Goal: Task Accomplishment & Management: Use online tool/utility

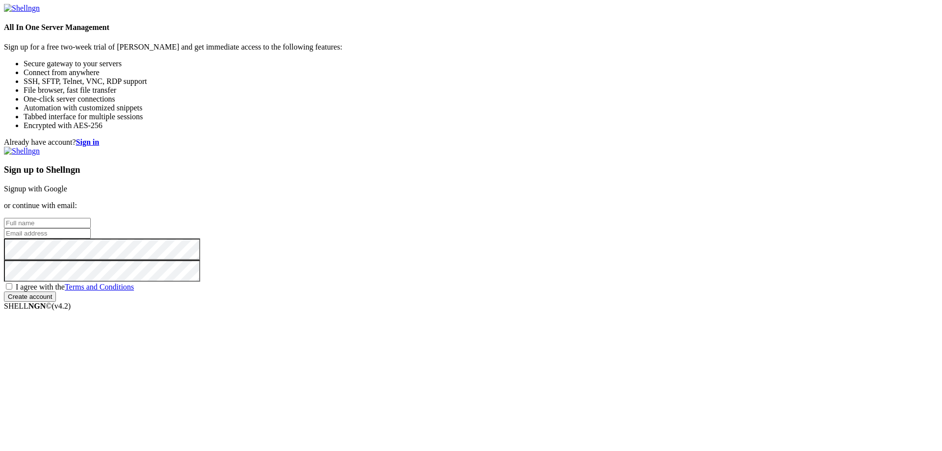
click at [67, 185] on link "Signup with Google" at bounding box center [35, 189] width 63 height 8
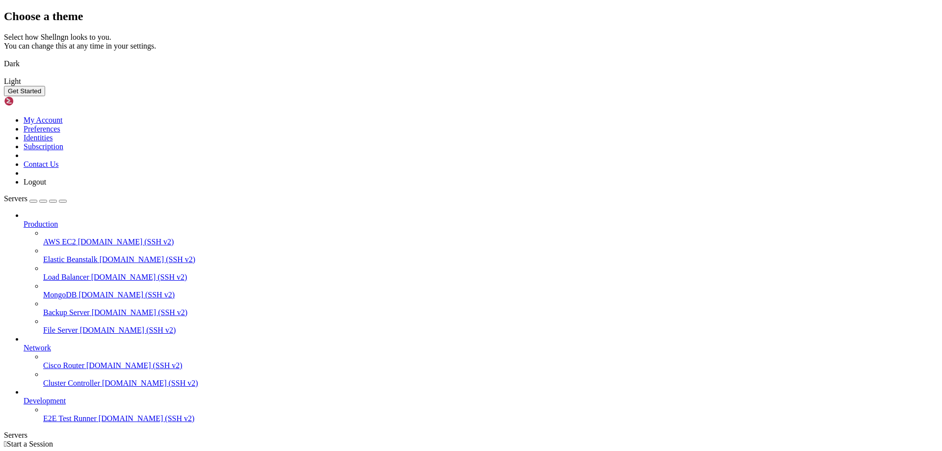
click at [45, 96] on button "Get Started" at bounding box center [24, 91] width 41 height 10
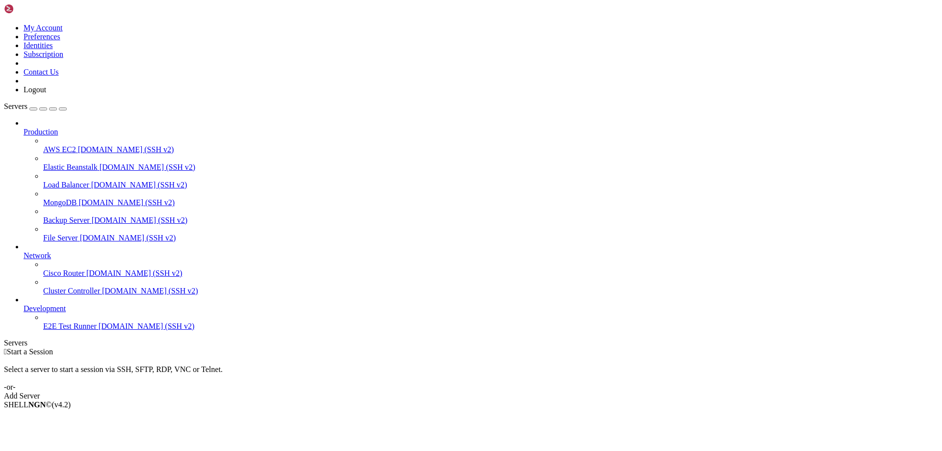
click at [524, 392] on link "Add Server" at bounding box center [471, 396] width 934 height 9
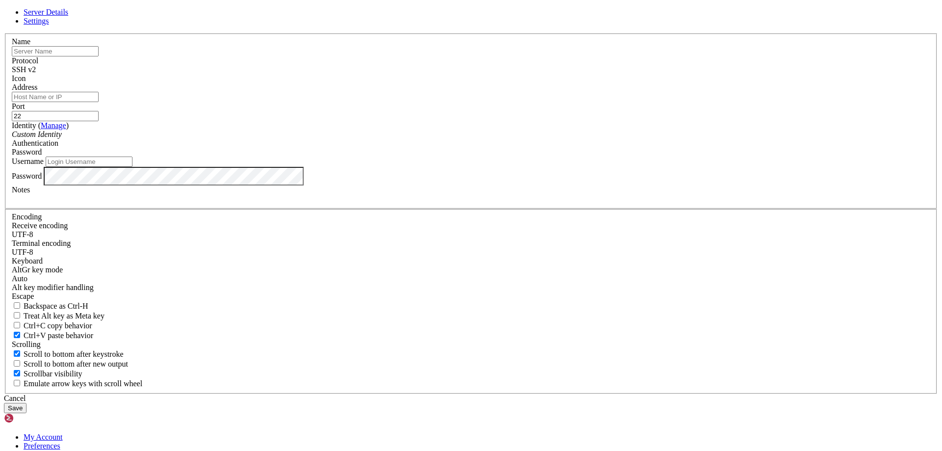
type input "s"
type input "ExtraLarge"
click at [99, 102] on input "Address" at bounding box center [55, 97] width 87 height 10
type input "[DOMAIN_NAME]"
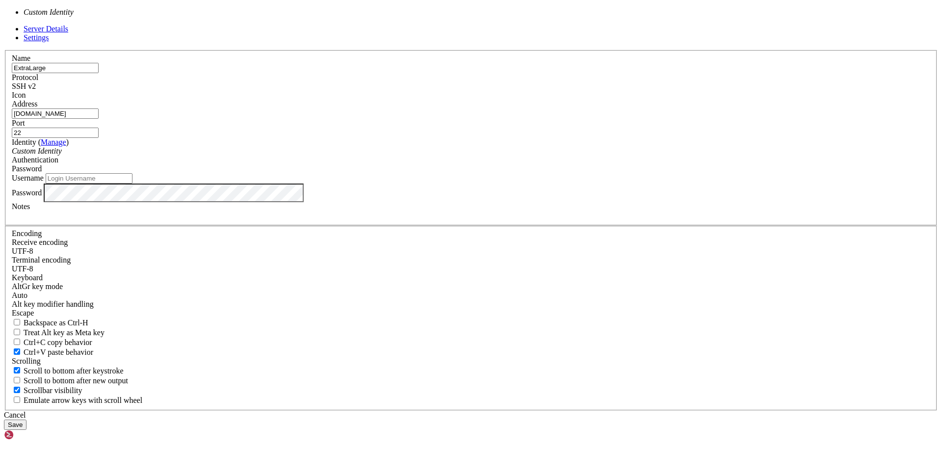
click at [393, 156] on div "Custom Identity" at bounding box center [471, 151] width 919 height 9
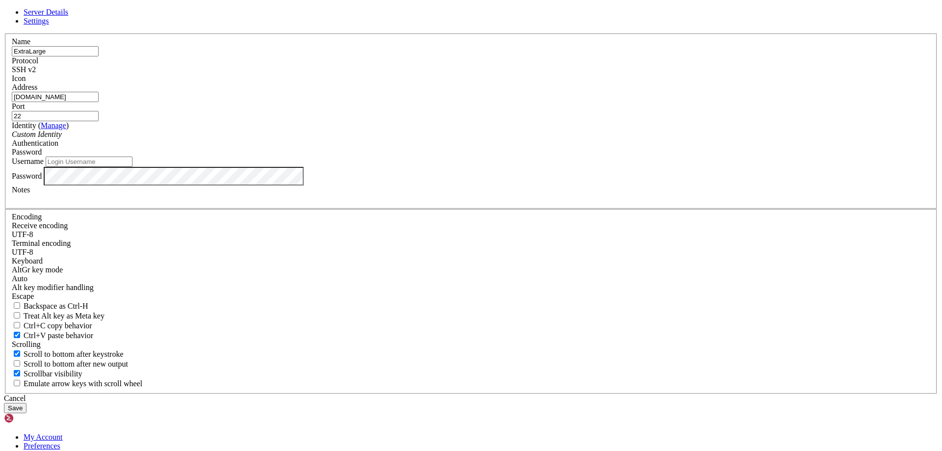
click at [393, 139] on div "Custom Identity" at bounding box center [471, 134] width 919 height 9
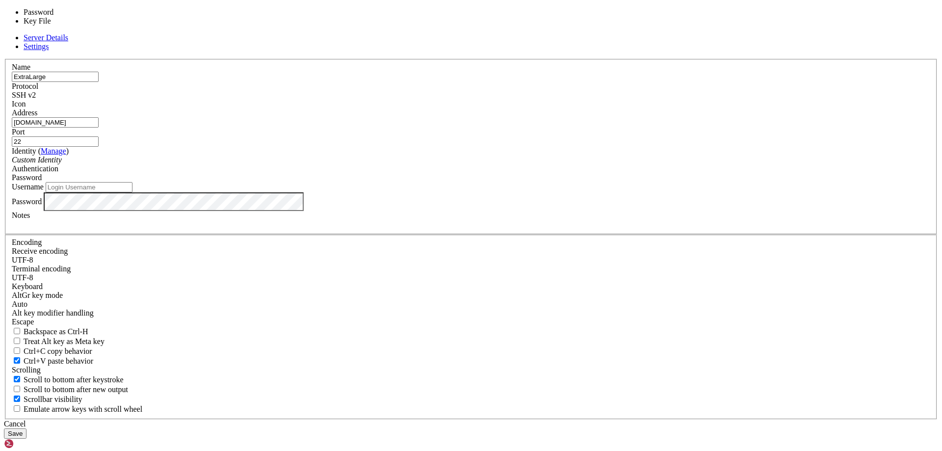
click at [42, 182] on span "Password" at bounding box center [27, 177] width 30 height 8
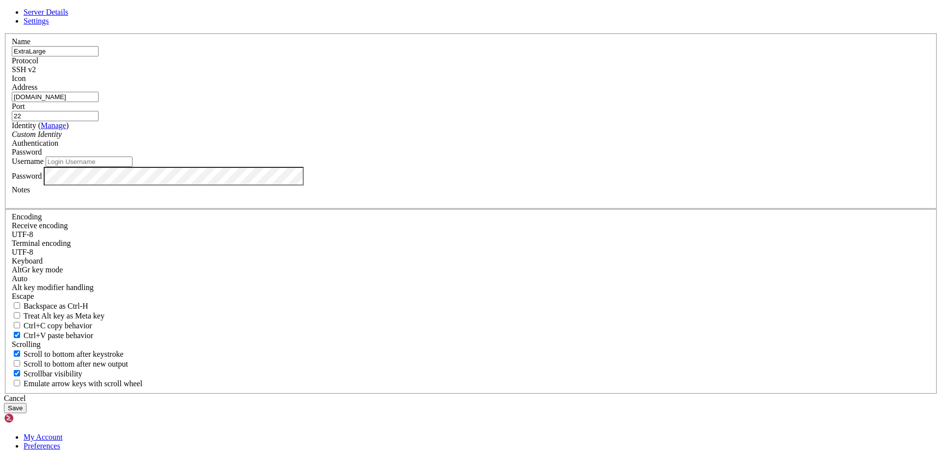
click at [62, 138] on icon "Custom Identity" at bounding box center [37, 134] width 50 height 8
click at [132, 167] on input "Username" at bounding box center [89, 162] width 87 height 10
type input "odoo"
click at [26, 403] on button "Save" at bounding box center [15, 408] width 23 height 10
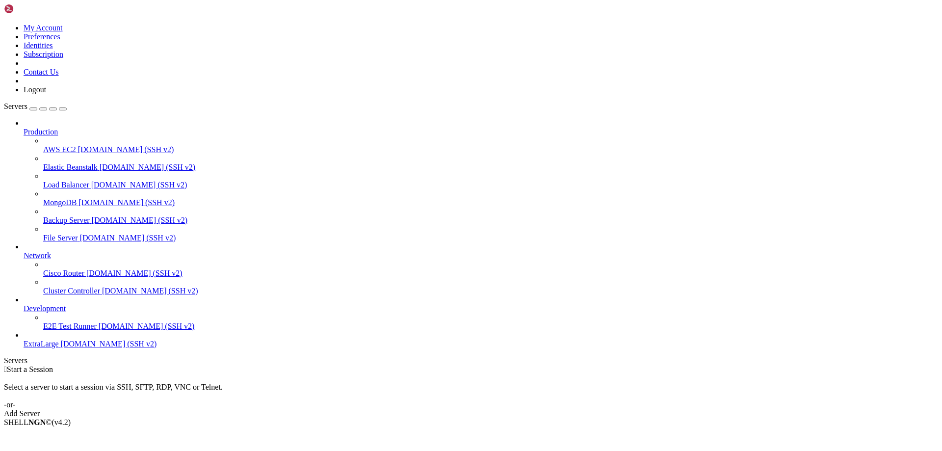
click at [65, 348] on span "[DOMAIN_NAME] (SSH v2)" at bounding box center [109, 344] width 96 height 8
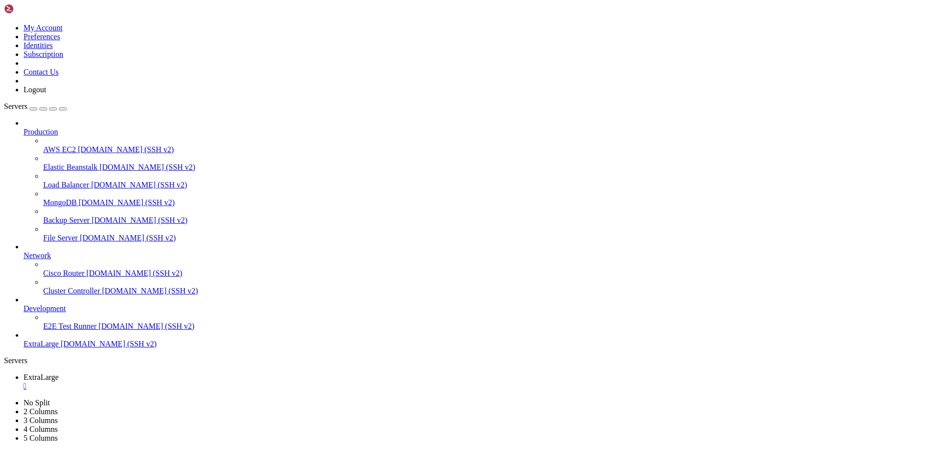
drag, startPoint x: 326, startPoint y: 865, endPoint x: 304, endPoint y: 862, distance: 21.8
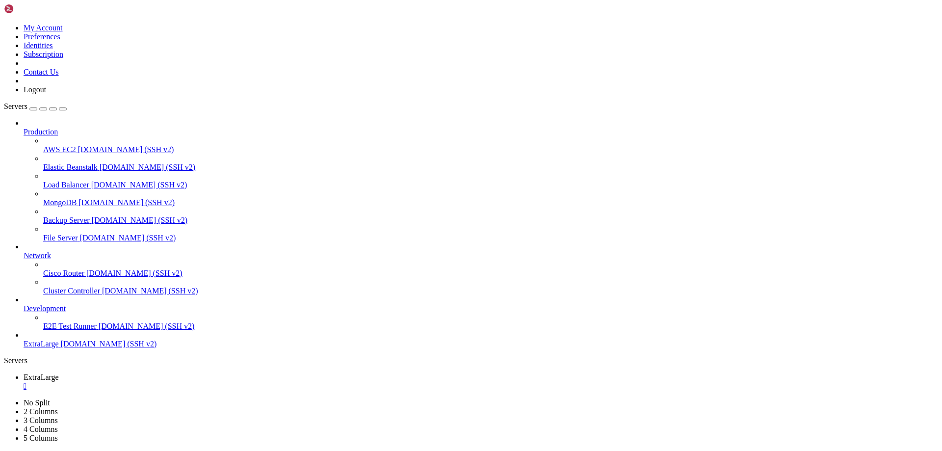
scroll to position [9, 2]
drag, startPoint x: 255, startPoint y: 880, endPoint x: 497, endPoint y: 706, distance: 297.8
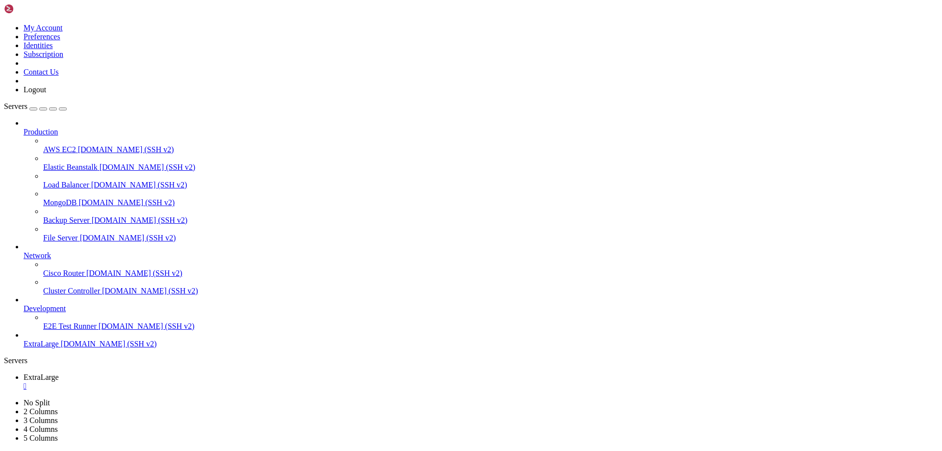
scroll to position [8, 0]
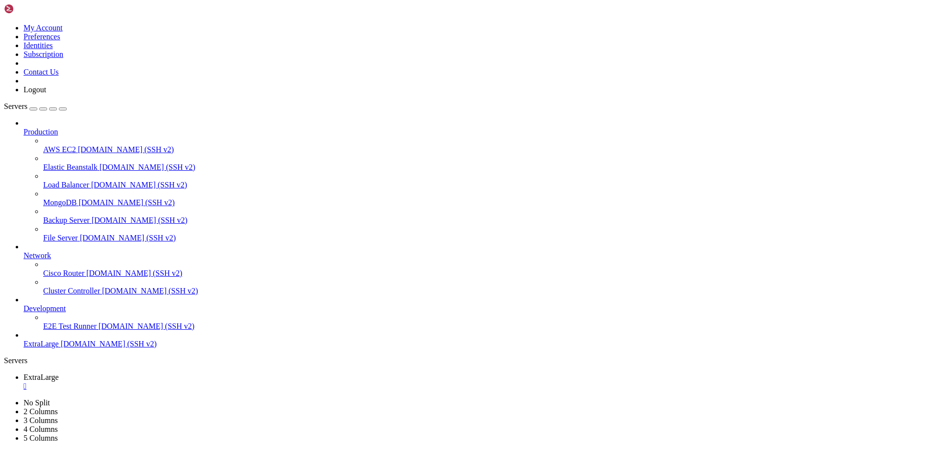
drag, startPoint x: 144, startPoint y: 885, endPoint x: 468, endPoint y: 889, distance: 324.4
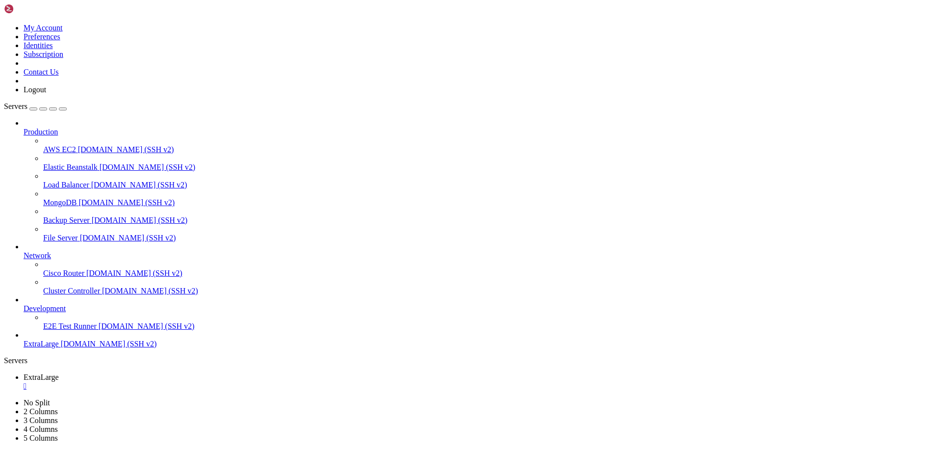
scroll to position [1510, 0]
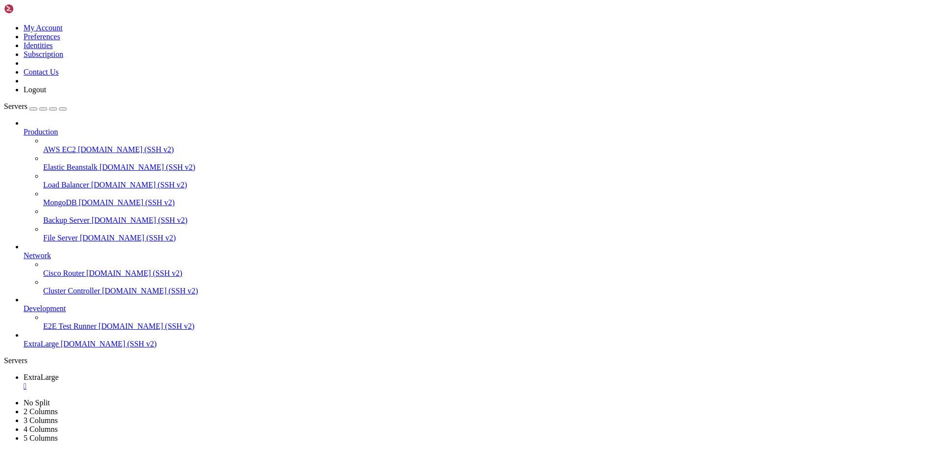
scroll to position [1735, 0]
drag, startPoint x: 8, startPoint y: 587, endPoint x: 252, endPoint y: 928, distance: 419.2
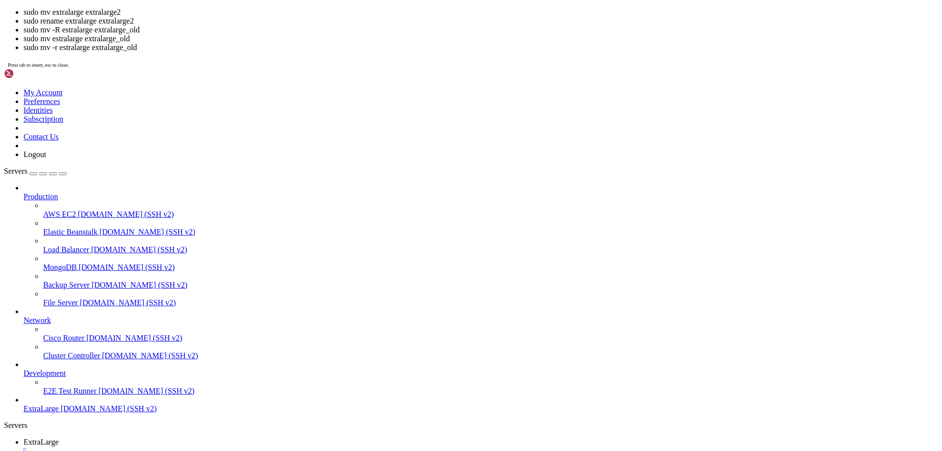
scroll to position [4, 1]
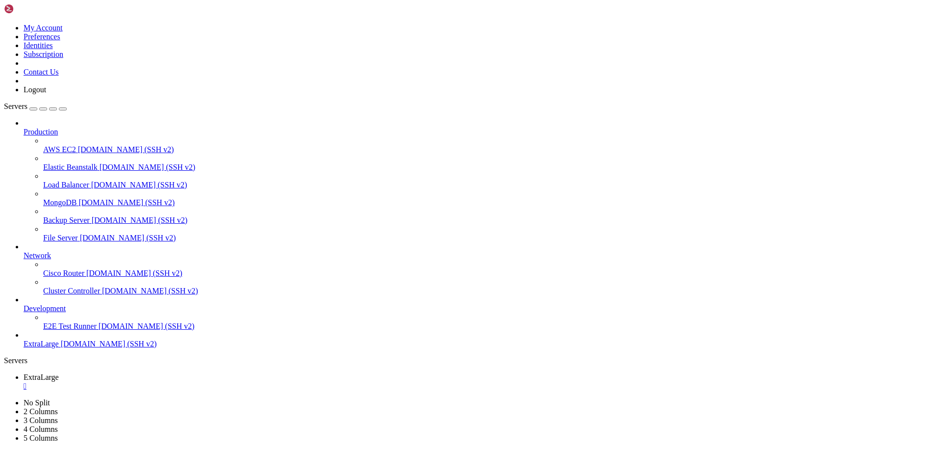
drag, startPoint x: 13, startPoint y: 845, endPoint x: 389, endPoint y: 934, distance: 385.9
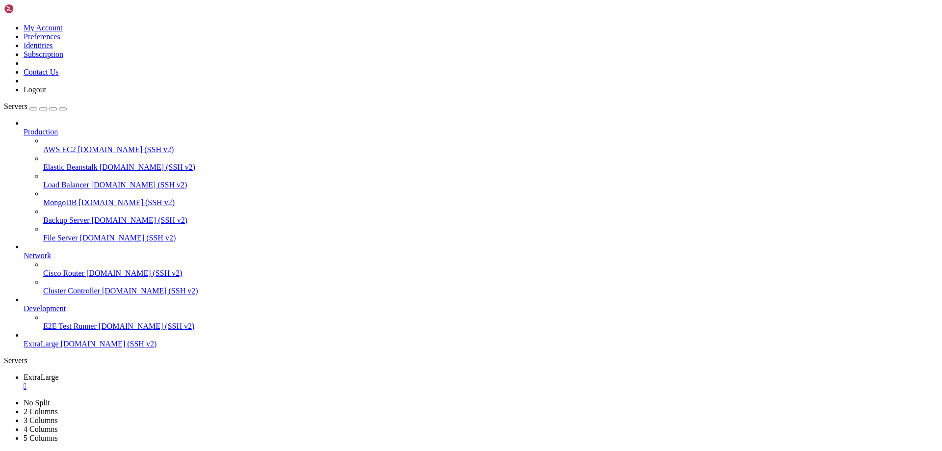
scroll to position [3053, 0]
drag, startPoint x: 527, startPoint y: 828, endPoint x: 533, endPoint y: 825, distance: 7.2
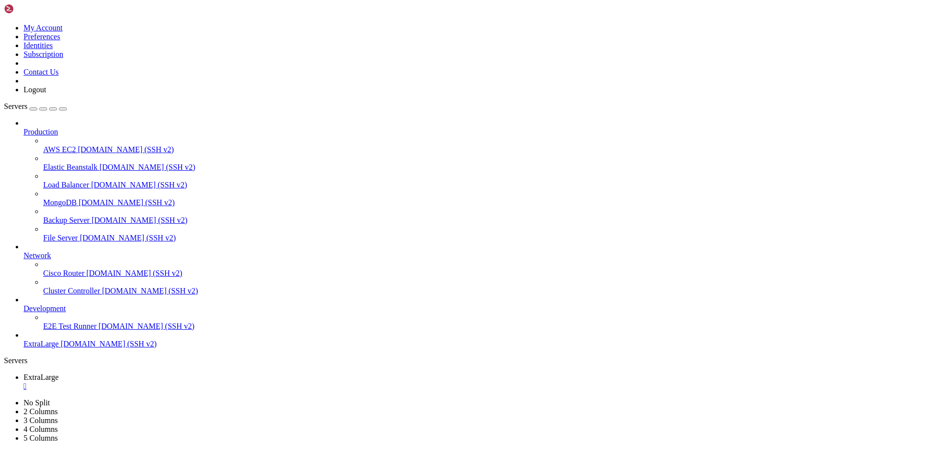
scroll to position [3295, 0]
drag, startPoint x: 289, startPoint y: 799, endPoint x: 316, endPoint y: 849, distance: 56.7
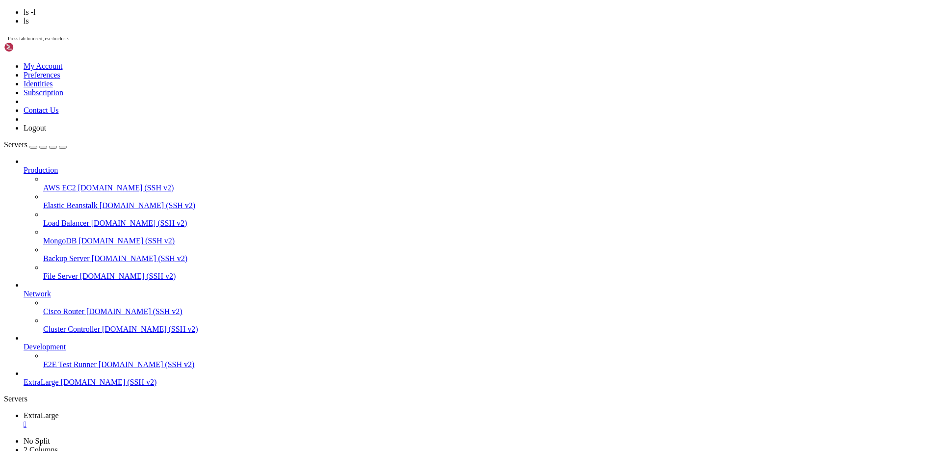
scroll to position [3696, 0]
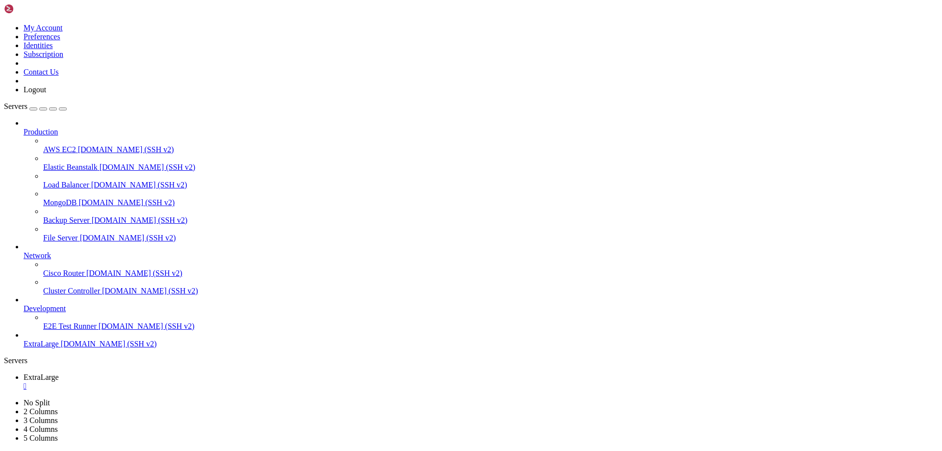
drag, startPoint x: 327, startPoint y: 923, endPoint x: 693, endPoint y: 921, distance: 366.1
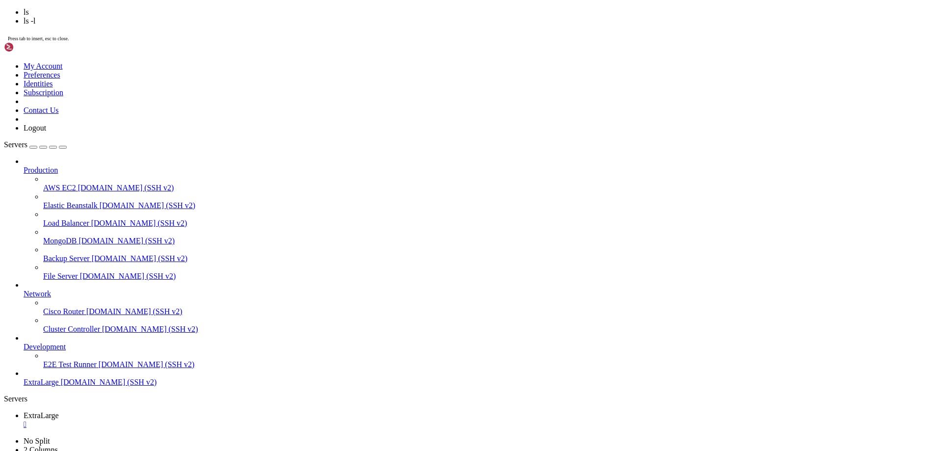
scroll to position [3762, 0]
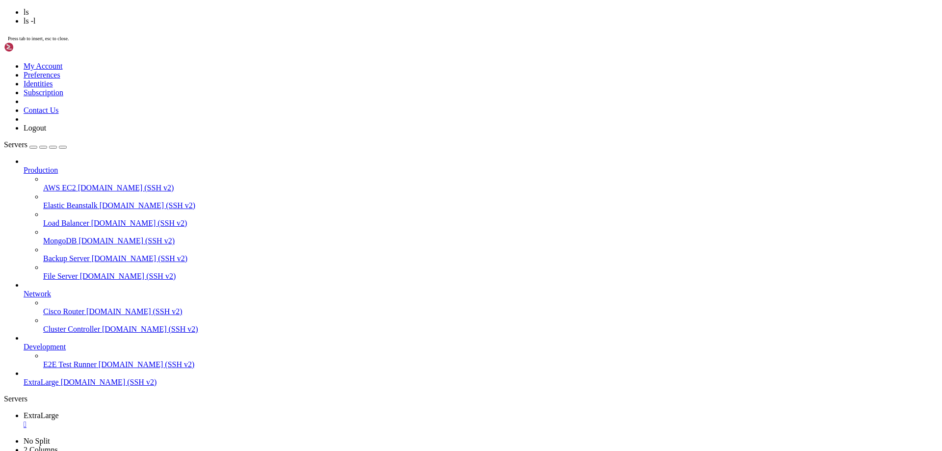
scroll to position [3812, 0]
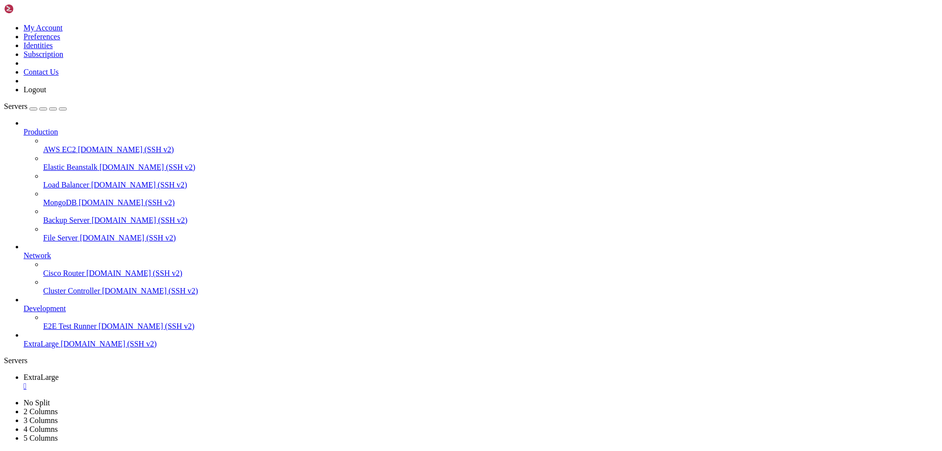
scroll to position [3821, 0]
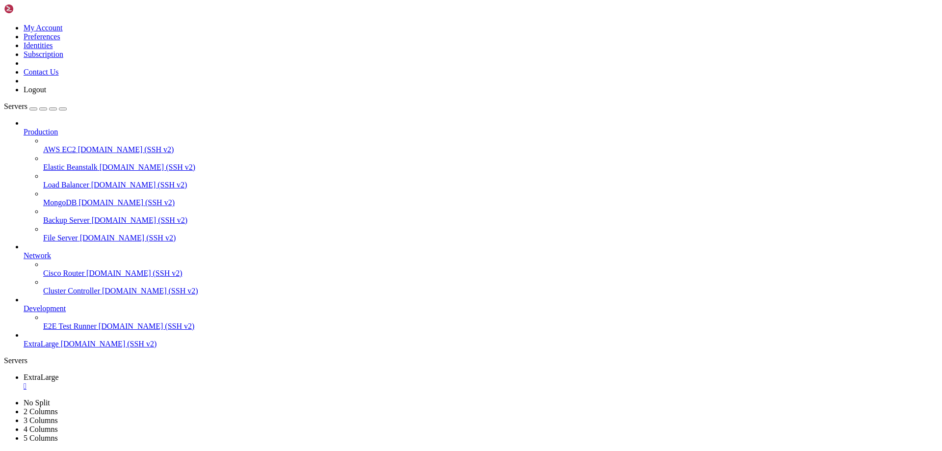
scroll to position [4063, 0]
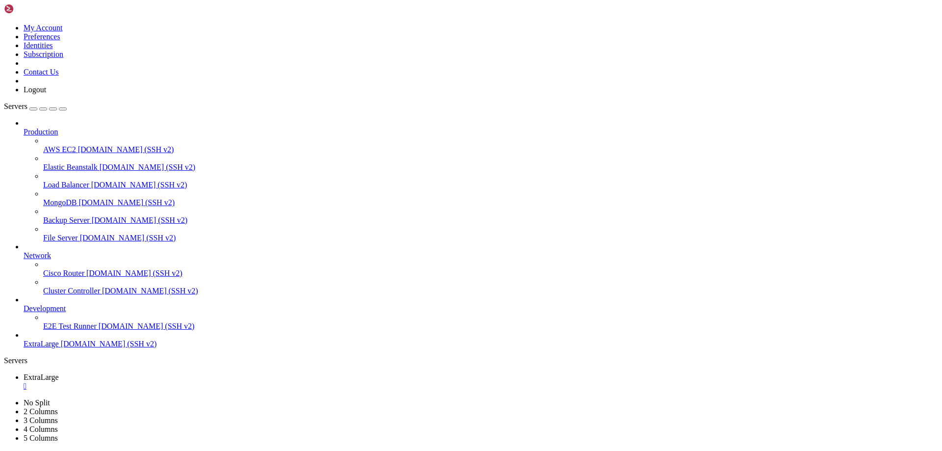
scroll to position [4104, 0]
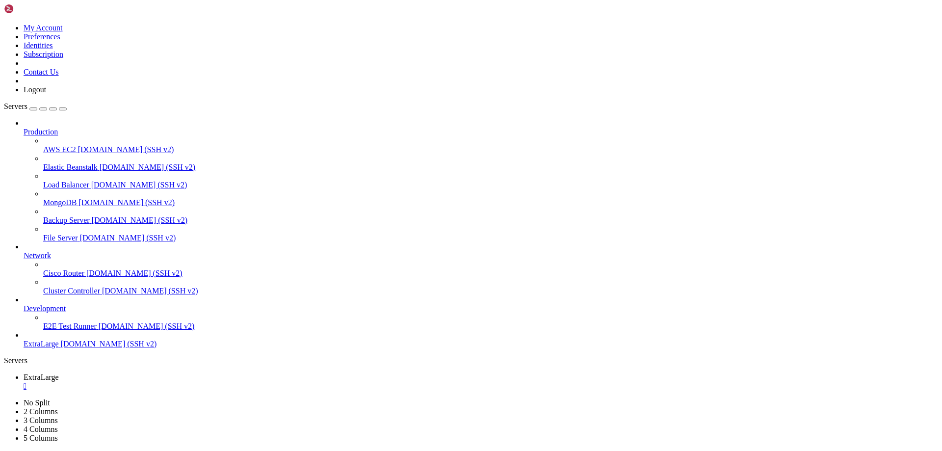
scroll to position [4605, 0]
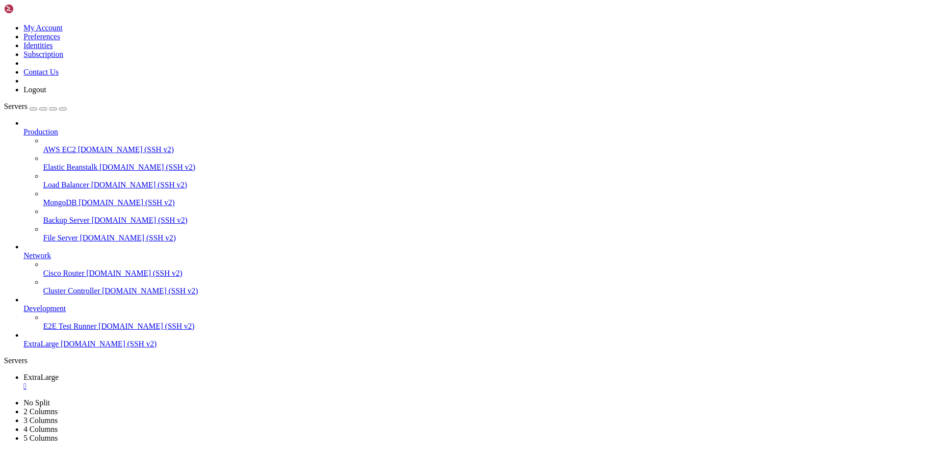
click at [80, 234] on span "[DOMAIN_NAME] (SSH v2)" at bounding box center [128, 238] width 96 height 8
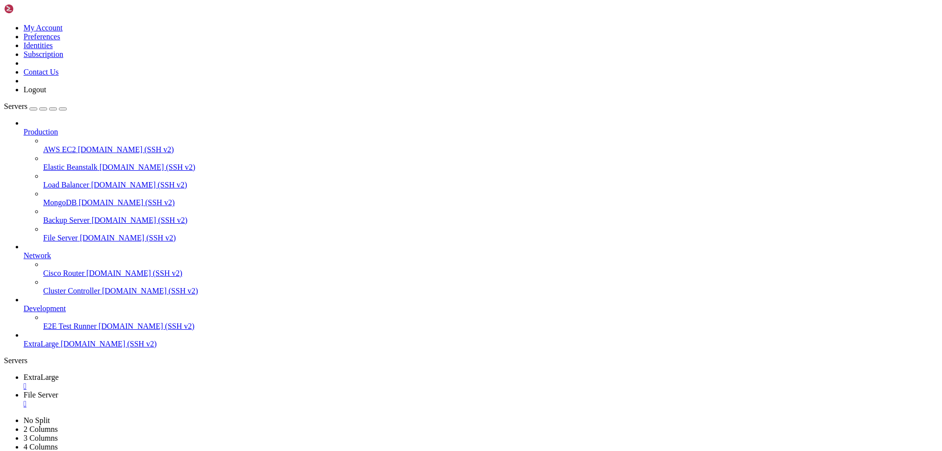
scroll to position [0, 0]
click at [249, 399] on div "" at bounding box center [481, 403] width 915 height 9
click at [27, 102] on span "Servers" at bounding box center [16, 106] width 24 height 8
click at [43, 109] on div "button" at bounding box center [43, 109] width 0 height 0
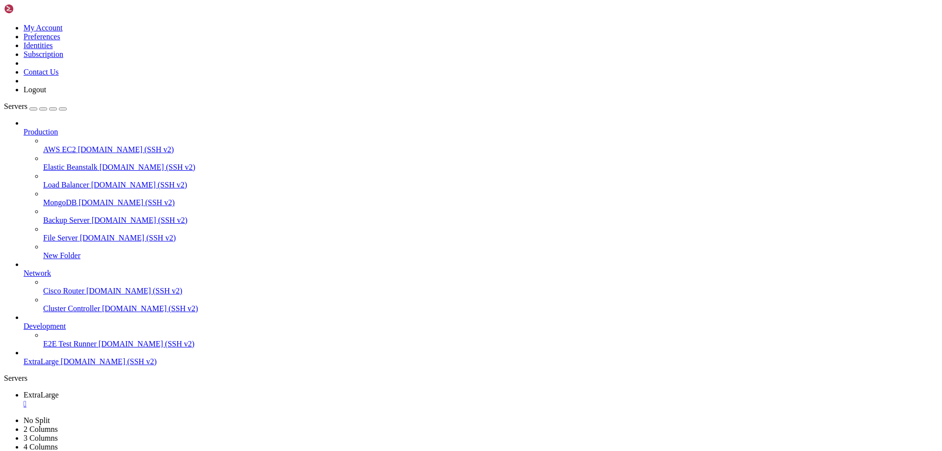
click at [33, 109] on div "button" at bounding box center [33, 109] width 0 height 0
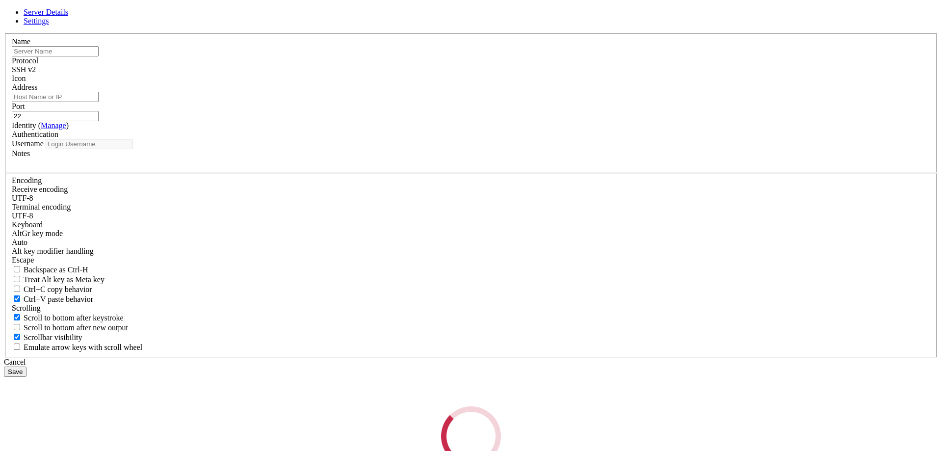
type input "odoo"
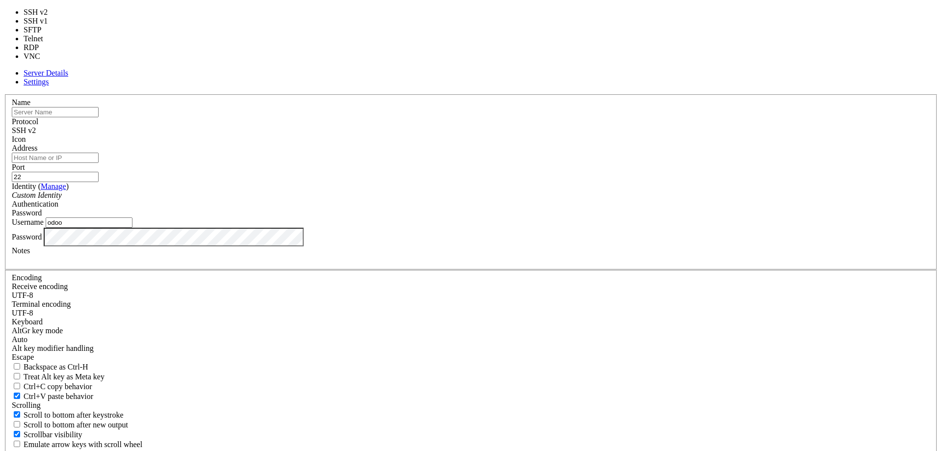
click at [36, 134] on span "SSH v2" at bounding box center [24, 130] width 24 height 8
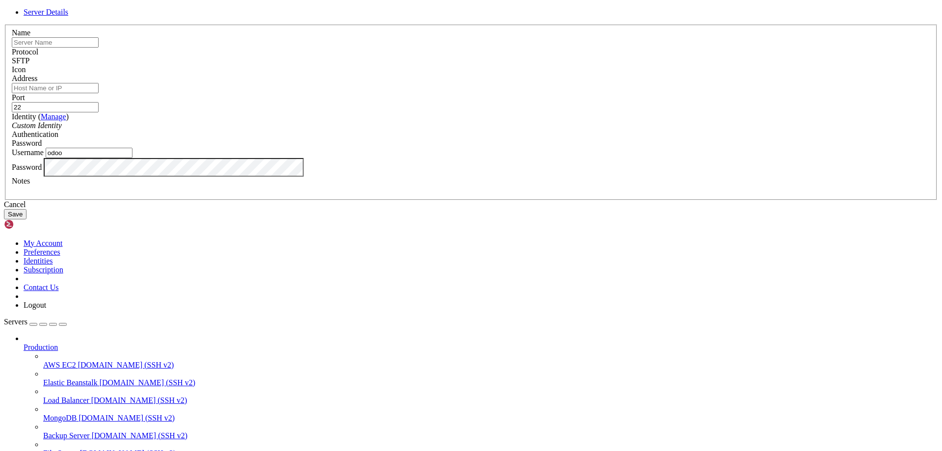
click at [99, 48] on input "text" at bounding box center [55, 42] width 87 height 10
click at [99, 48] on input "extralarge" at bounding box center [55, 42] width 87 height 10
type input "extralargeftp"
click at [99, 93] on input "Address" at bounding box center [55, 88] width 87 height 10
type input "[DOMAIN_NAME]"
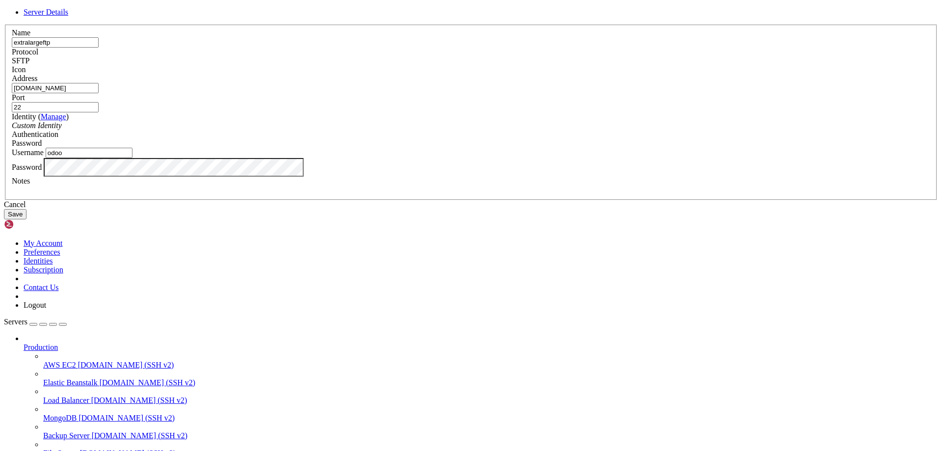
click at [444, 130] on div "Custom Identity" at bounding box center [471, 125] width 919 height 9
click at [26, 219] on button "Save" at bounding box center [15, 214] width 23 height 10
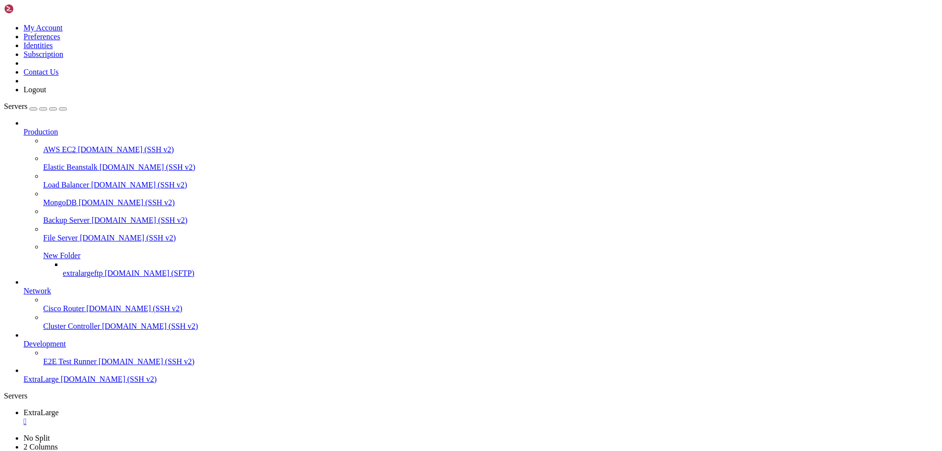
click at [69, 269] on span "extralargeftp" at bounding box center [83, 273] width 40 height 8
click at [68, 269] on span "extralargeftp" at bounding box center [83, 273] width 40 height 8
type input "/opt/odoo"
click at [153, 408] on link "ExtraLarge " at bounding box center [481, 417] width 915 height 18
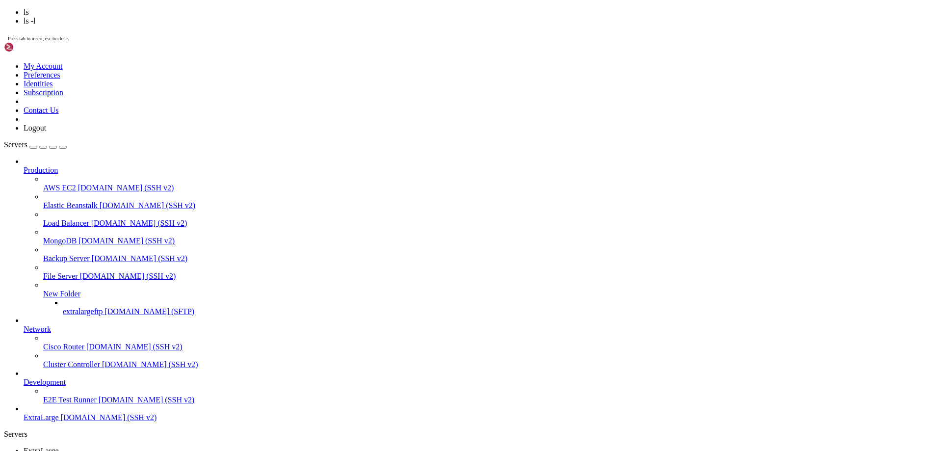
scroll to position [5564, 0]
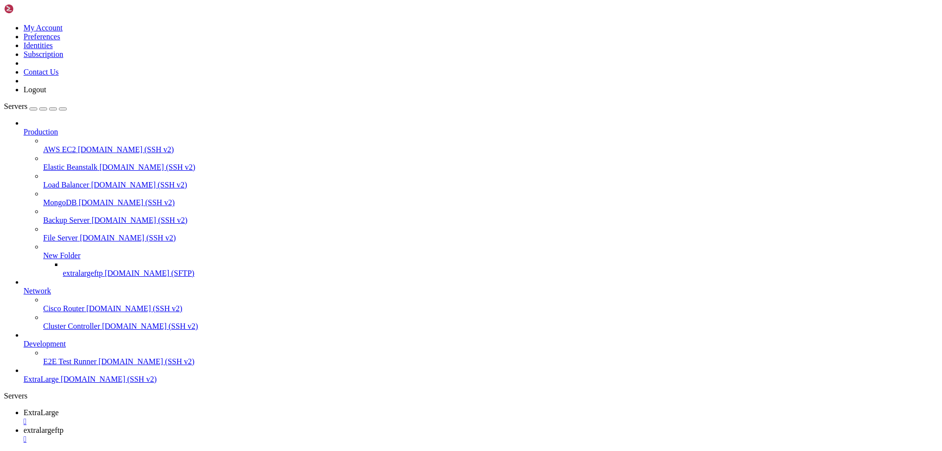
click at [63, 426] on span "extralargeftp" at bounding box center [44, 430] width 40 height 8
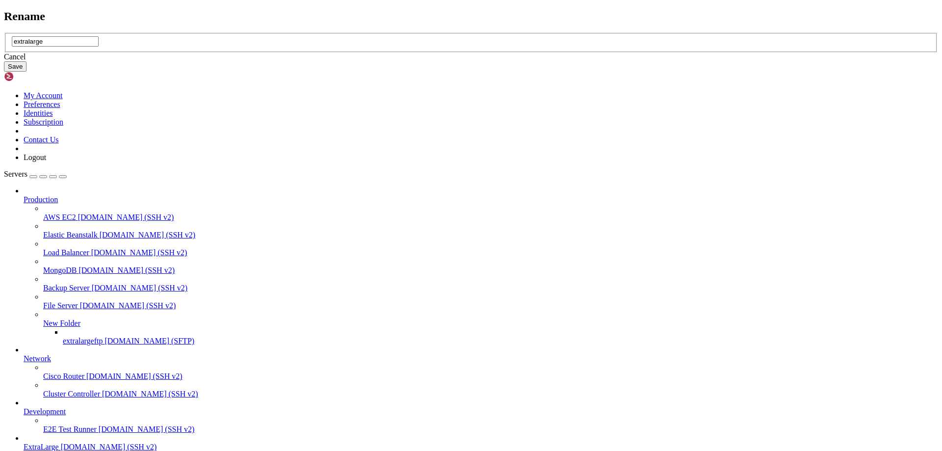
click at [99, 47] on input "extralarge" at bounding box center [55, 41] width 87 height 10
type input "extralarge3"
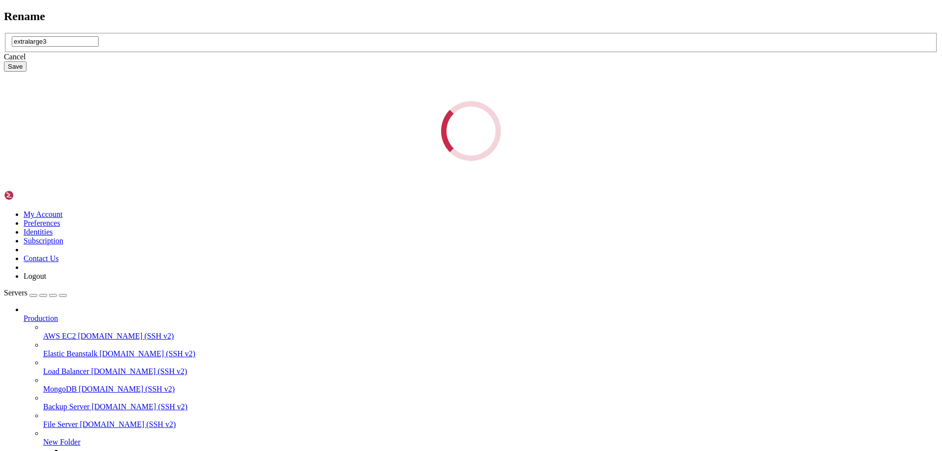
click at [158, 10] on div "Rename extralarge3 Cancel Save Loading..." at bounding box center [471, 86] width 934 height 152
click at [148, 14] on div "Rename extralarge3 Cancel Save Loading..." at bounding box center [471, 86] width 934 height 152
drag, startPoint x: 572, startPoint y: 148, endPoint x: 556, endPoint y: 141, distance: 16.9
click at [572, 147] on div "Rename extralarge3 Cancel Save Loading..." at bounding box center [471, 86] width 934 height 152
click at [556, 141] on div "Rename extralarge3 Cancel Save Loading..." at bounding box center [471, 86] width 934 height 152
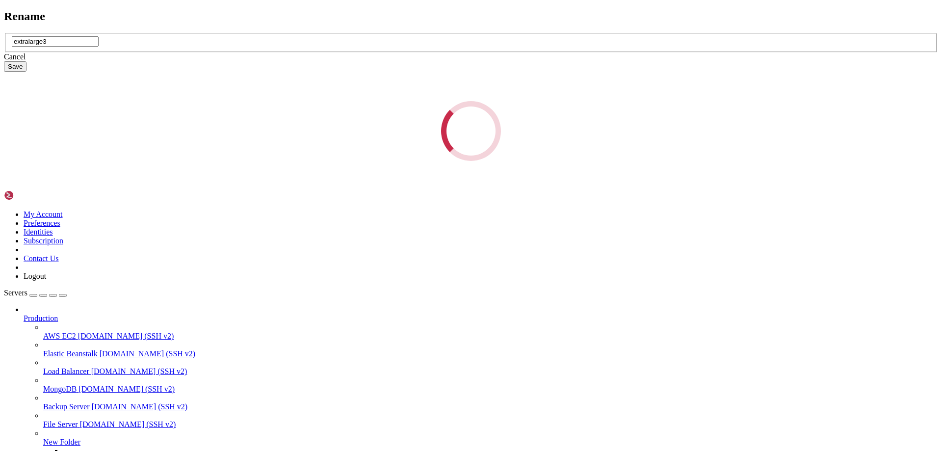
click at [552, 140] on div "Rename extralarge3 Cancel Save Loading..." at bounding box center [471, 86] width 934 height 152
click at [528, 161] on div "Rename extralarge3 Cancel Save Loading..." at bounding box center [471, 86] width 934 height 152
click at [512, 161] on div "Loading..." at bounding box center [471, 131] width 934 height 60
click at [134, 10] on div "Rename extralarge3 Cancel Save Loading..." at bounding box center [471, 86] width 934 height 152
click at [154, 10] on div "Rename extralarge3 Cancel Save Loading..." at bounding box center [471, 86] width 934 height 152
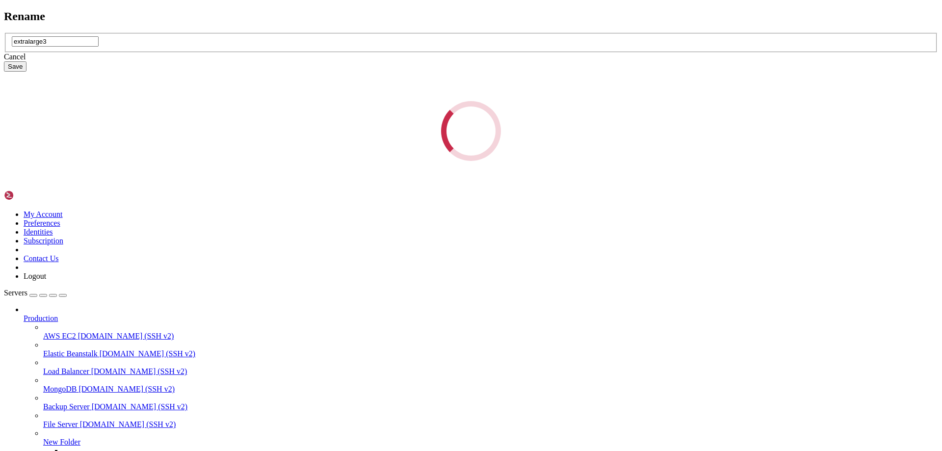
click at [204, 10] on div "Rename extralarge3 Cancel Save Loading..." at bounding box center [471, 86] width 934 height 152
click at [163, 10] on div "Rename extralarge3 Cancel Save Loading..." at bounding box center [471, 86] width 934 height 152
click at [398, 161] on div "Loading..." at bounding box center [471, 131] width 934 height 60
click at [386, 161] on div "Loading..." at bounding box center [471, 131] width 934 height 60
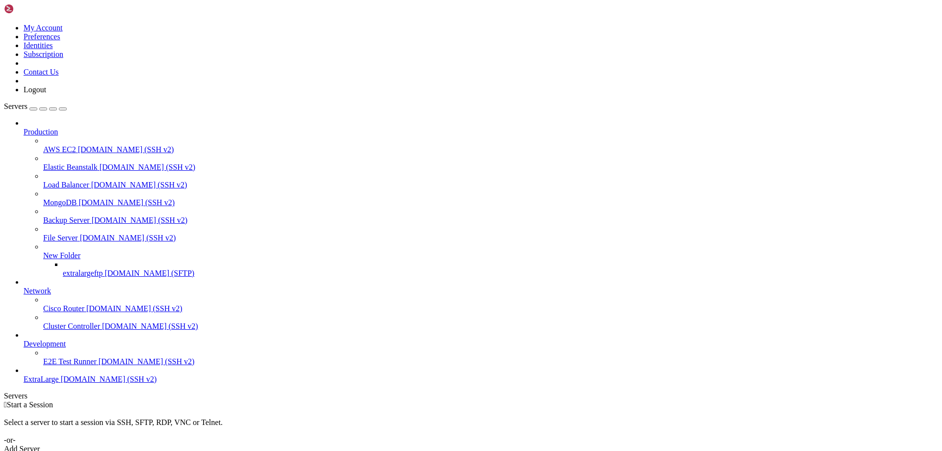
click at [63, 269] on span "extralargeftp" at bounding box center [83, 273] width 40 height 8
click at [61, 383] on span "[DOMAIN_NAME] (SSH v2)" at bounding box center [109, 379] width 96 height 8
click at [63, 408] on span "extralargeftp" at bounding box center [44, 412] width 40 height 8
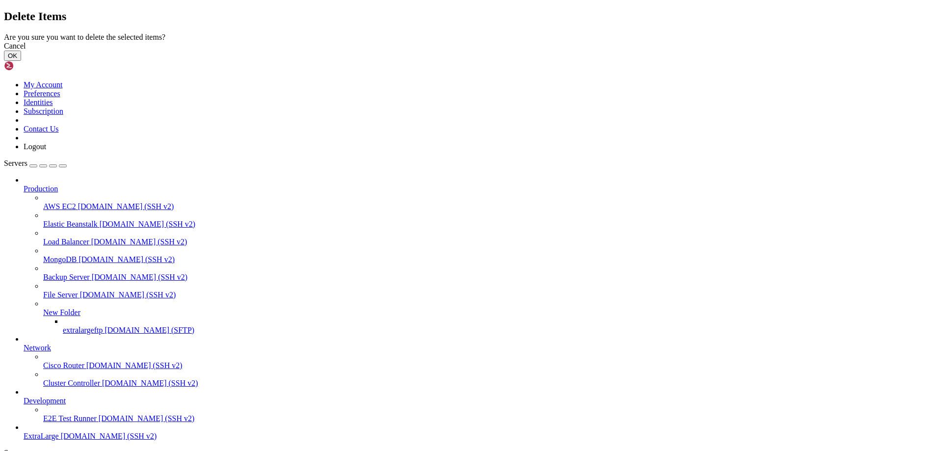
click at [21, 61] on button "OK" at bounding box center [12, 56] width 17 height 10
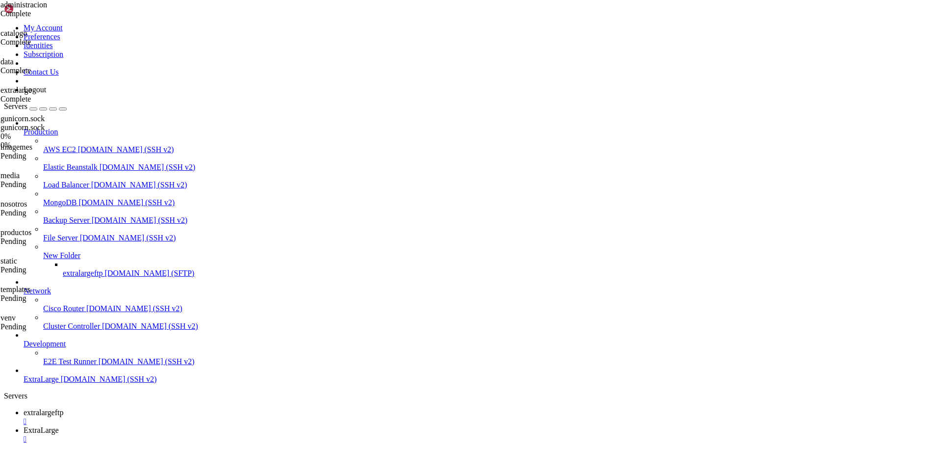
scroll to position [44, 0]
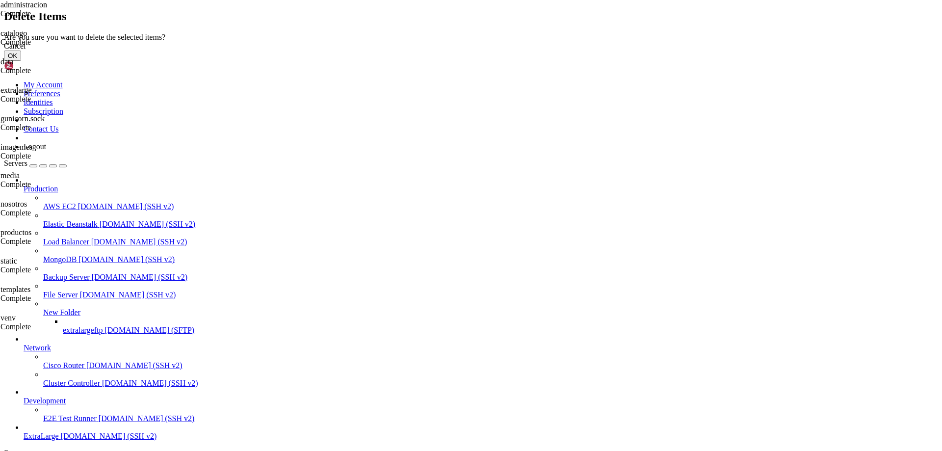
click at [21, 61] on button "OK" at bounding box center [12, 56] width 17 height 10
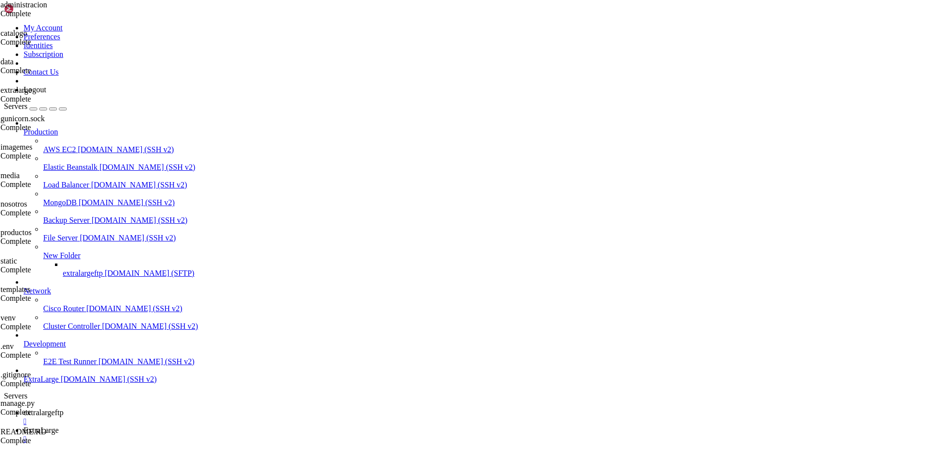
click at [59, 426] on span "ExtraLarge" at bounding box center [41, 430] width 35 height 8
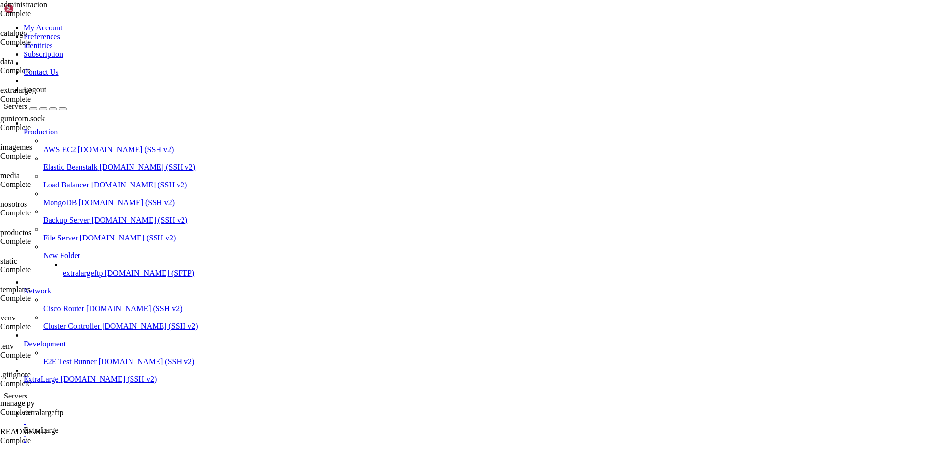
click at [159, 408] on link "extralargeftp " at bounding box center [481, 417] width 915 height 18
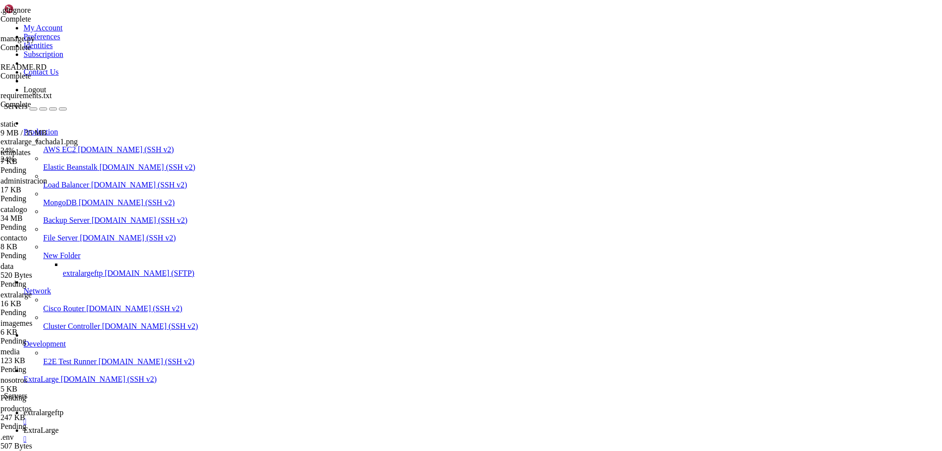
scroll to position [344, 0]
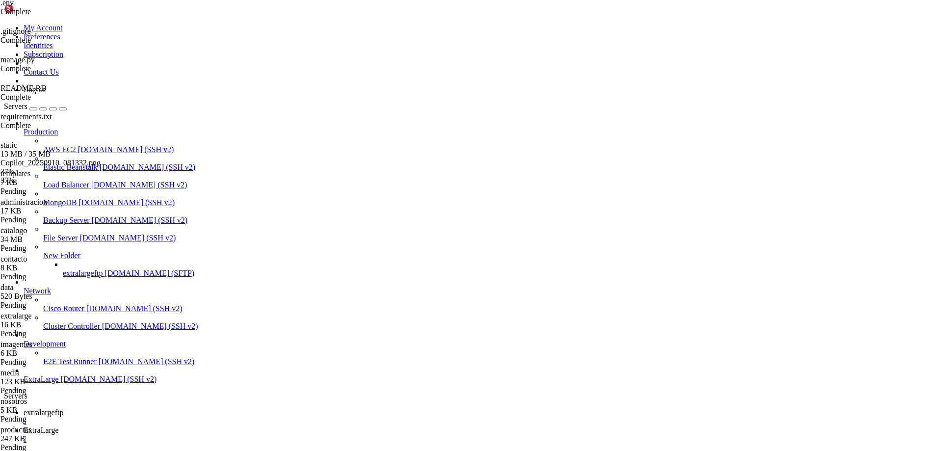
type input "/opt/odoo/extralarge"
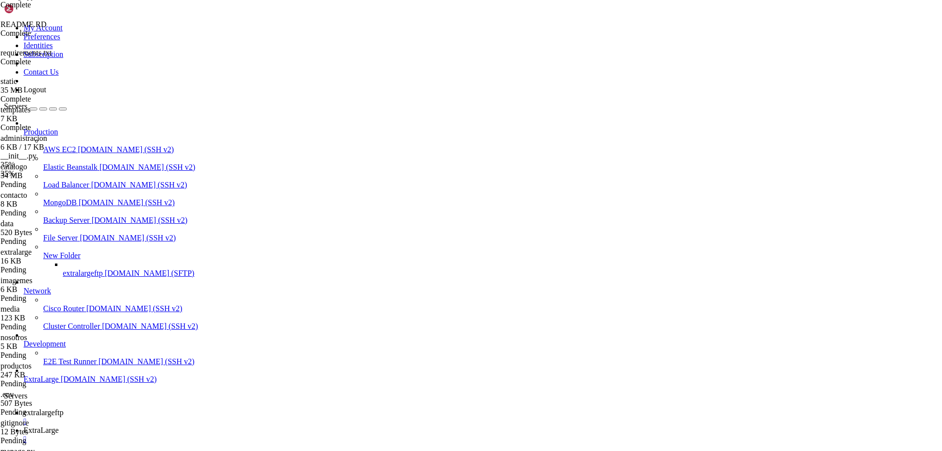
scroll to position [399, 0]
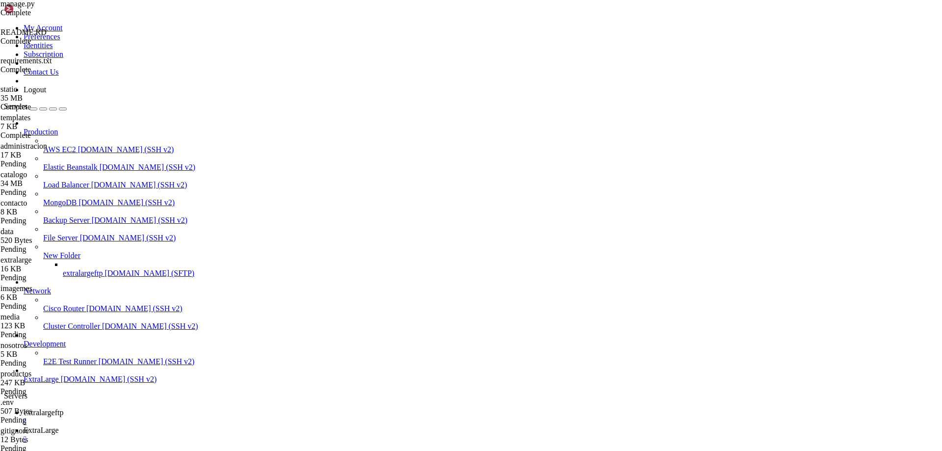
drag, startPoint x: 513, startPoint y: 137, endPoint x: 494, endPoint y: 171, distance: 38.7
drag, startPoint x: 64, startPoint y: 418, endPoint x: 65, endPoint y: 244, distance: 174.2
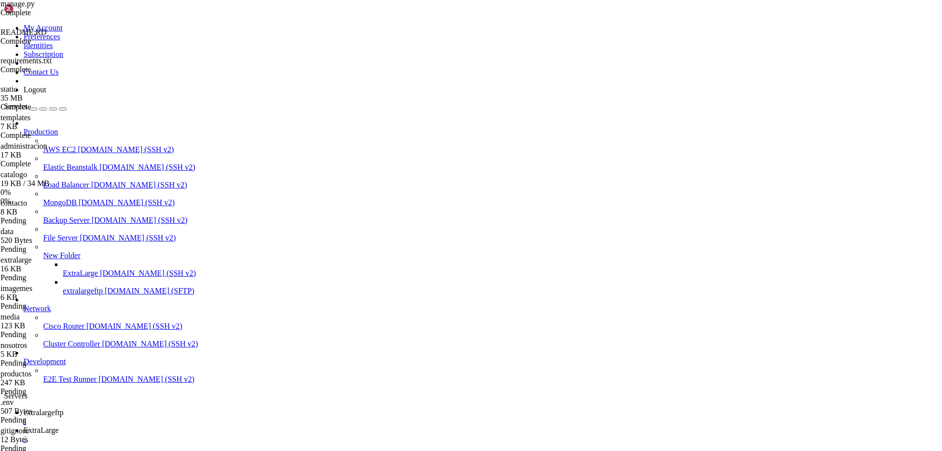
click at [24, 304] on icon at bounding box center [24, 304] width 0 height 0
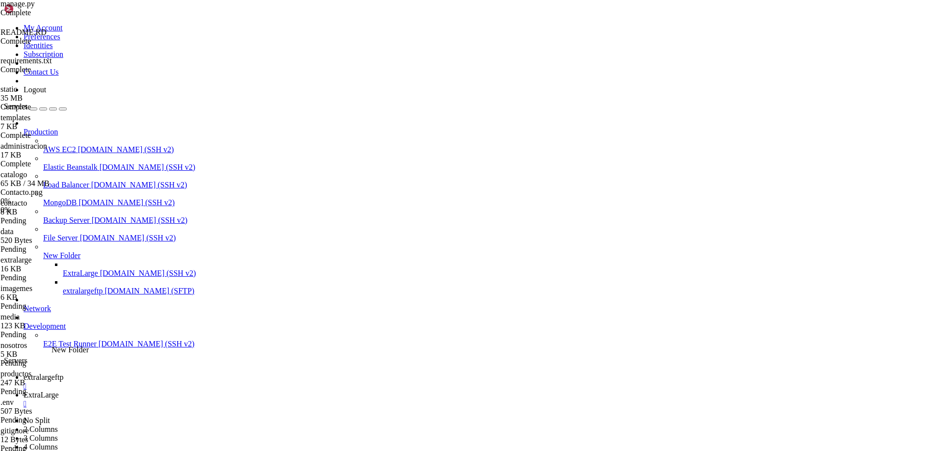
drag, startPoint x: 67, startPoint y: 240, endPoint x: 49, endPoint y: 341, distance: 102.1
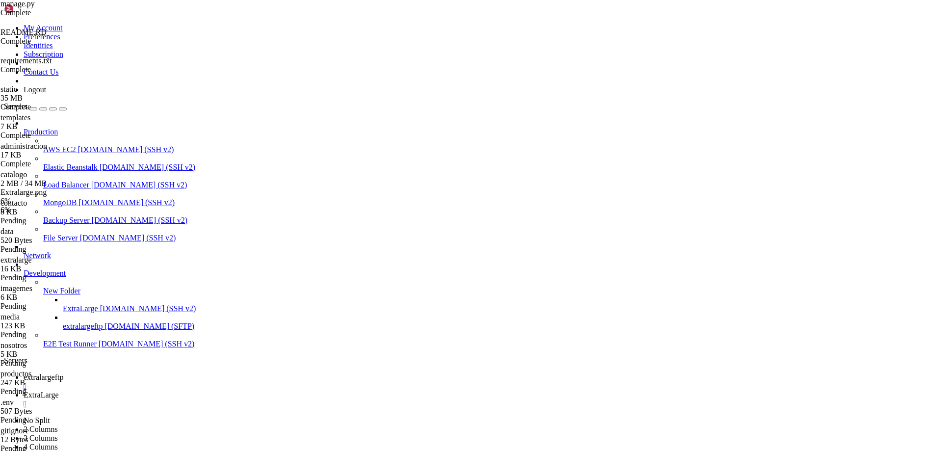
click at [59, 391] on span "ExtraLarge" at bounding box center [41, 395] width 35 height 8
click at [63, 373] on span "extralargeftp" at bounding box center [44, 377] width 40 height 8
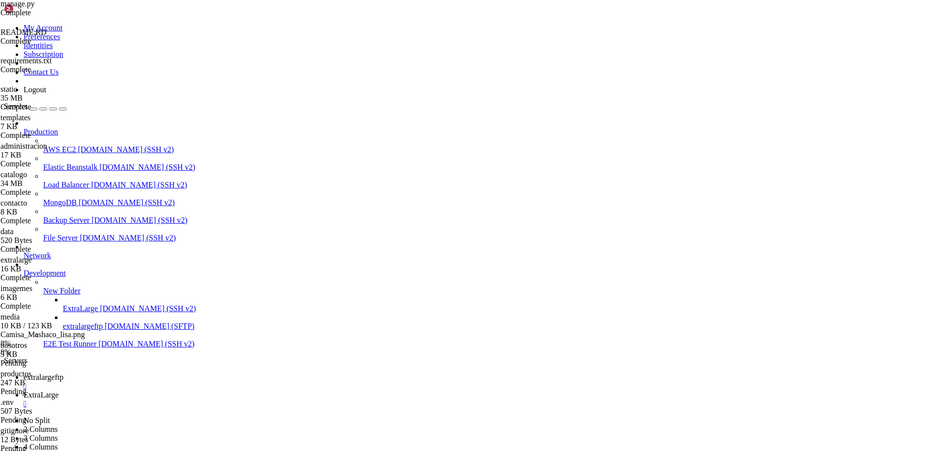
click at [214, 391] on link "ExtraLarge " at bounding box center [481, 400] width 915 height 18
